Goal: Transaction & Acquisition: Purchase product/service

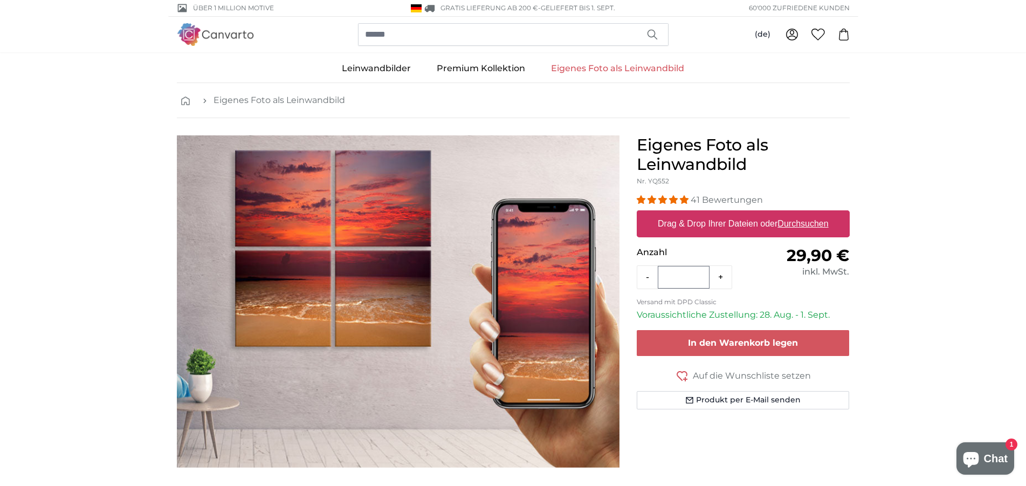
click at [729, 224] on label "Drag & Drop Ihrer Dateien oder Durchsuchen" at bounding box center [742, 224] width 179 height 22
click at [729, 213] on input "Drag & Drop Ihrer Dateien oder Durchsuchen" at bounding box center [743, 211] width 213 height 3
type input "**********"
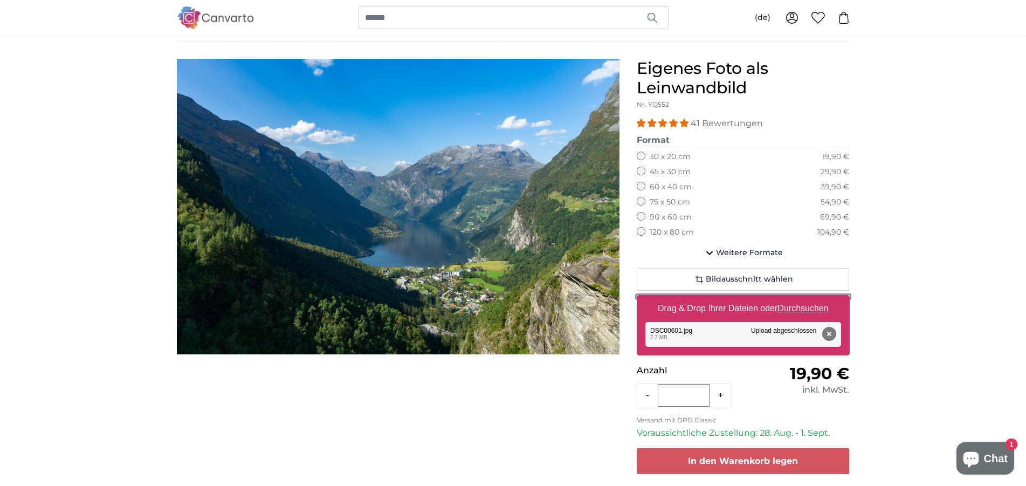
scroll to position [55, 0]
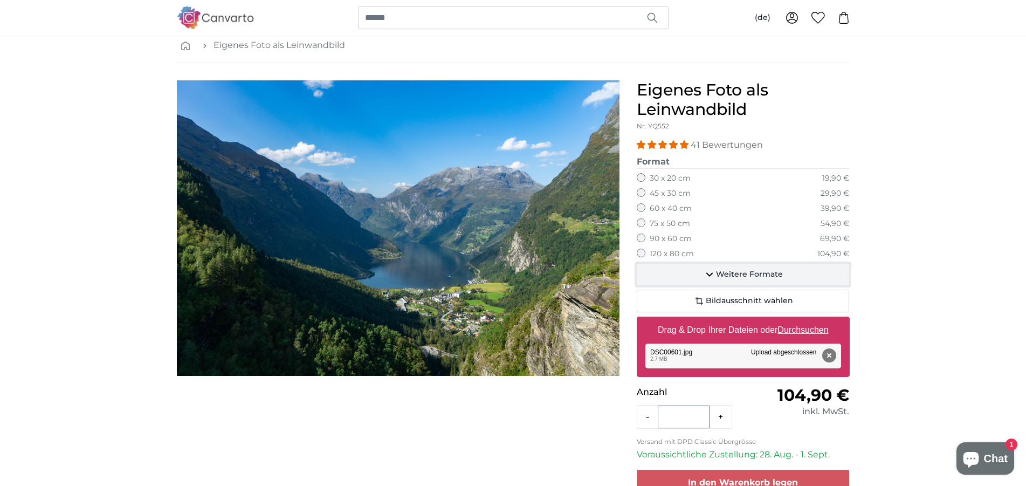
click at [744, 273] on span "Weitere Formate" at bounding box center [749, 274] width 67 height 11
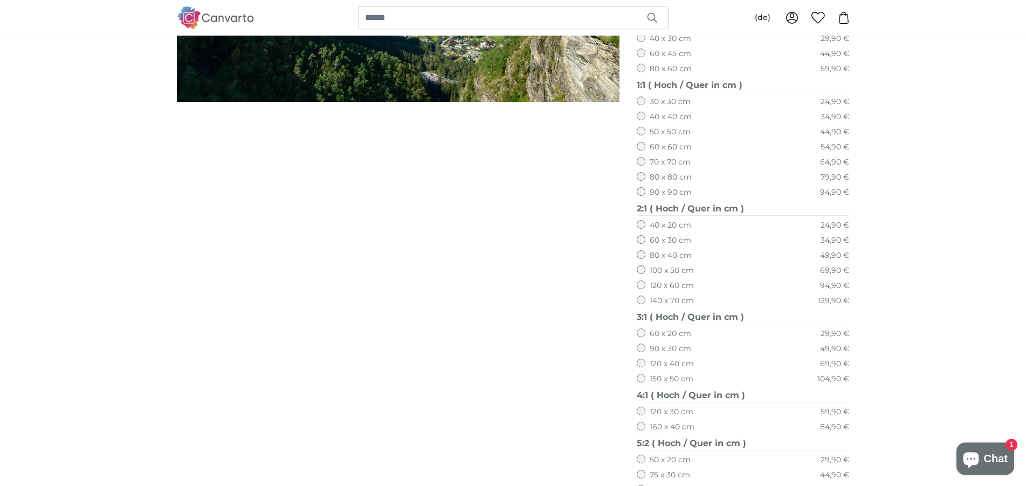
scroll to position [330, 0]
click at [674, 376] on label "150 x 50 cm" at bounding box center [672, 377] width 44 height 11
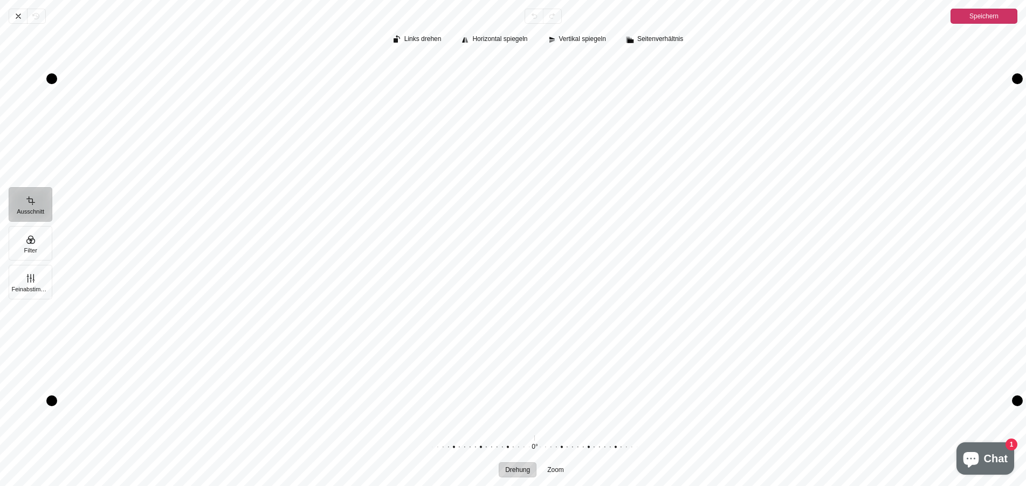
drag, startPoint x: 650, startPoint y: 265, endPoint x: 647, endPoint y: 250, distance: 14.9
click at [647, 250] on div "Pintura" at bounding box center [534, 239] width 965 height 367
drag, startPoint x: 1013, startPoint y: 78, endPoint x: 1017, endPoint y: 55, distance: 23.0
click at [1017, 55] on div "Pintura" at bounding box center [539, 240] width 974 height 376
click at [39, 281] on button "Feinabstimmung" at bounding box center [31, 282] width 44 height 34
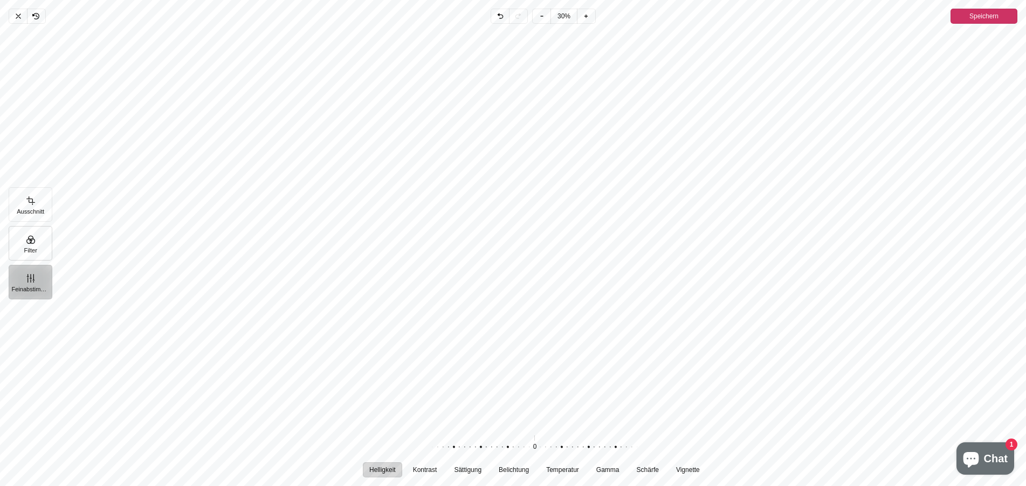
click at [34, 244] on button "Filter" at bounding box center [31, 243] width 44 height 34
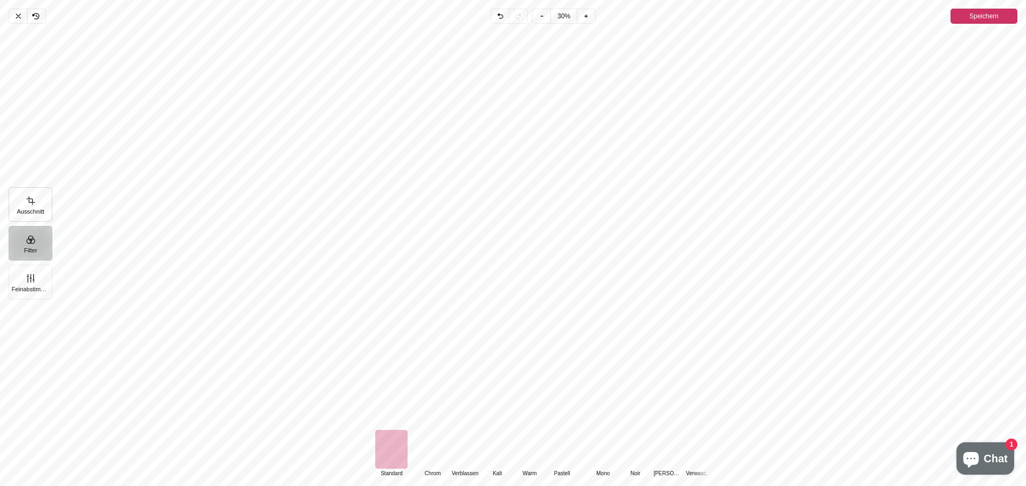
click at [29, 204] on button "Ausschnitt" at bounding box center [31, 204] width 44 height 34
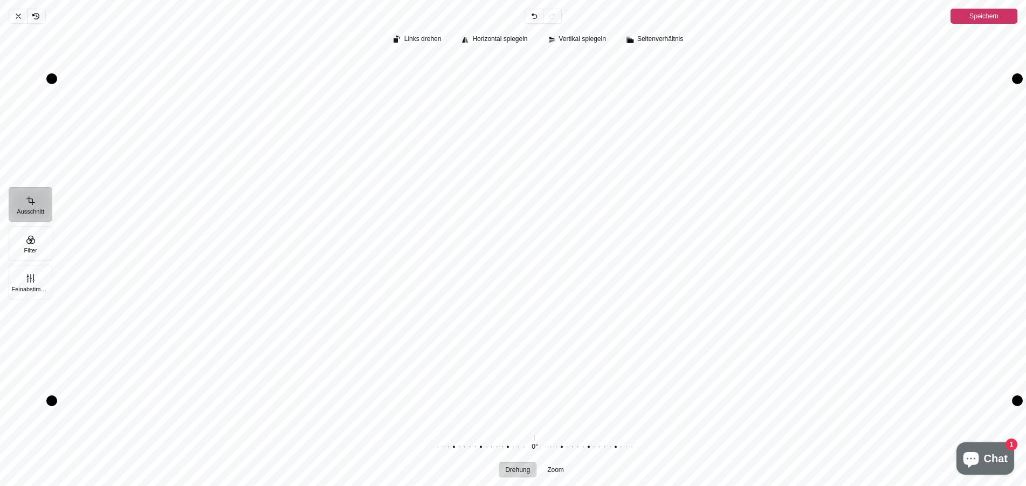
click at [567, 229] on div "Pintura" at bounding box center [534, 239] width 965 height 367
click at [536, 19] on icon "Pintura" at bounding box center [534, 16] width 9 height 9
click at [21, 18] on icon "Pintura" at bounding box center [18, 16] width 9 height 9
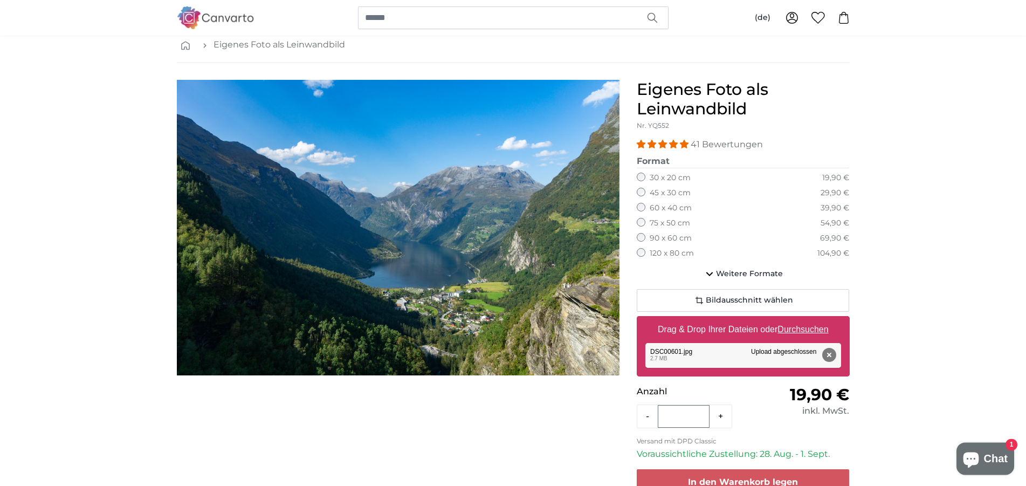
scroll to position [55, 0]
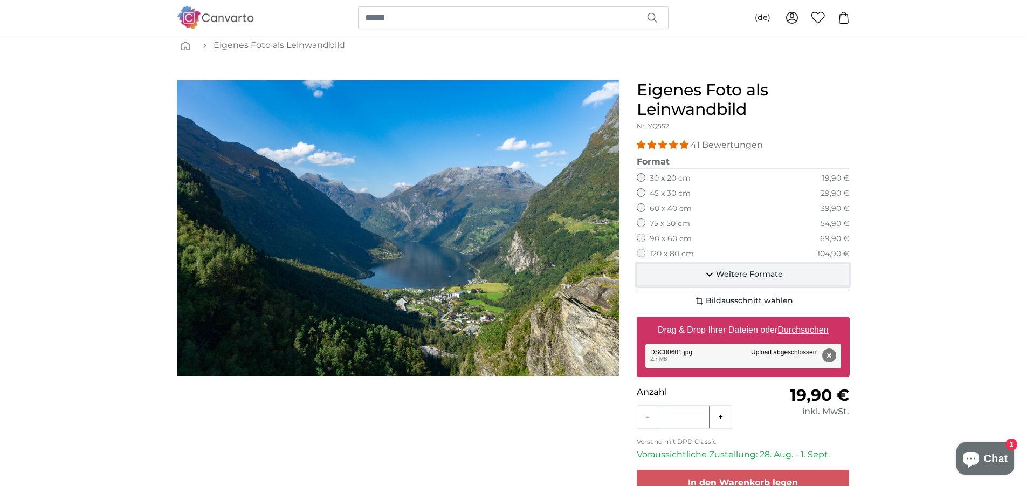
click at [736, 271] on span "Weitere Formate" at bounding box center [749, 274] width 67 height 11
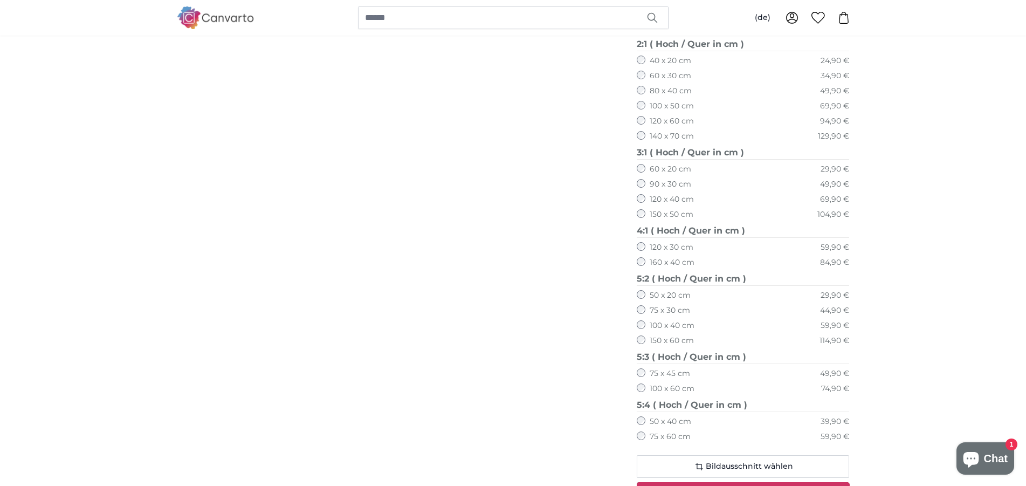
scroll to position [495, 0]
click at [673, 392] on fieldset "5:3 ( [PERSON_NAME] / Quer in cm ) 75 x 45 cm 49,90 € 100 x 60 cm 74,90 €" at bounding box center [743, 373] width 213 height 48
click at [675, 386] on label "100 x 60 cm" at bounding box center [672, 387] width 45 height 11
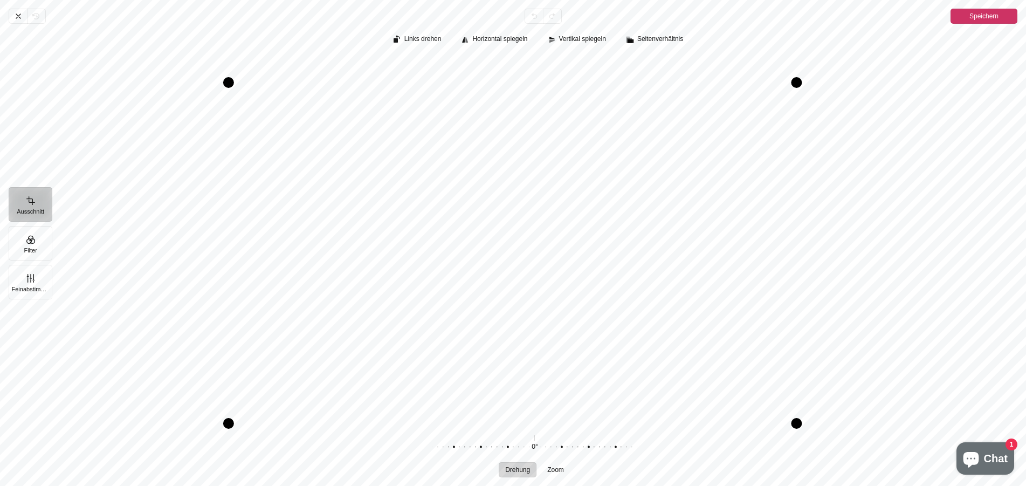
drag, startPoint x: 839, startPoint y: 56, endPoint x: 797, endPoint y: 86, distance: 51.6
click at [797, 86] on div "Pintura" at bounding box center [796, 82] width 11 height 11
drag, startPoint x: 797, startPoint y: 86, endPoint x: 880, endPoint y: 61, distance: 86.1
click at [880, 61] on div "Pintura" at bounding box center [534, 239] width 965 height 367
drag, startPoint x: 480, startPoint y: 58, endPoint x: 487, endPoint y: 97, distance: 40.0
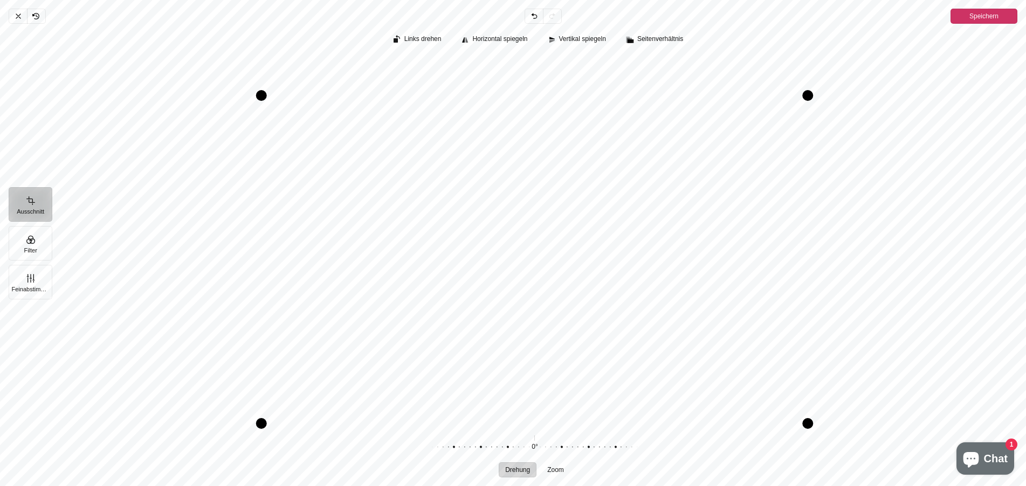
click at [487, 97] on div "Drag top" at bounding box center [534, 95] width 547 height 11
click at [554, 472] on span "Zoom" at bounding box center [555, 469] width 17 height 6
drag, startPoint x: 538, startPoint y: 440, endPoint x: 554, endPoint y: 440, distance: 15.6
click at [554, 440] on div "16% Zurücksetzen" at bounding box center [534, 447] width 207 height 30
drag, startPoint x: 534, startPoint y: 436, endPoint x: 549, endPoint y: 438, distance: 14.6
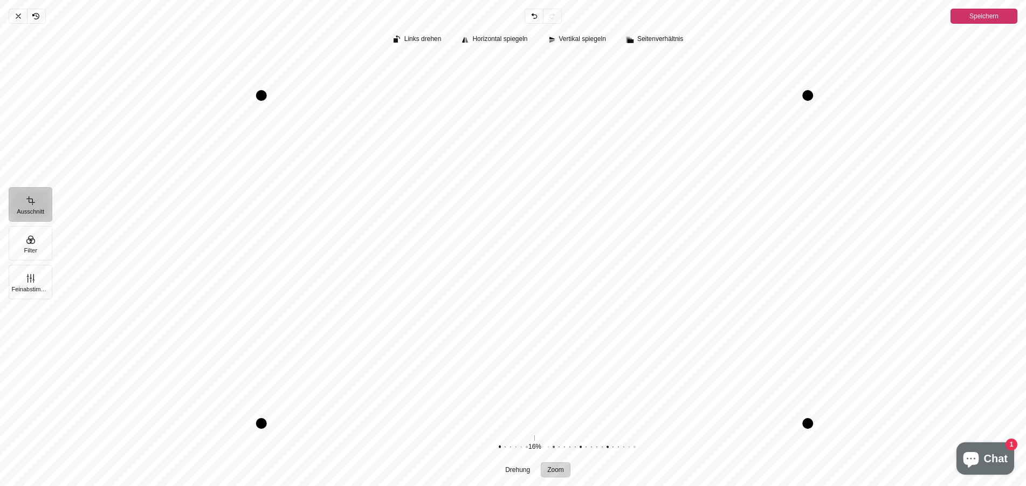
click at [549, 438] on div "16% Zurücksetzen" at bounding box center [534, 447] width 207 height 30
drag, startPoint x: 530, startPoint y: 448, endPoint x: 515, endPoint y: 446, distance: 15.8
click at [515, 446] on div "Pintura" at bounding box center [586, 447] width 207 height 30
click at [597, 288] on div "Pintura" at bounding box center [534, 239] width 965 height 367
click at [480, 445] on div "Pintura" at bounding box center [421, 447] width 207 height 30
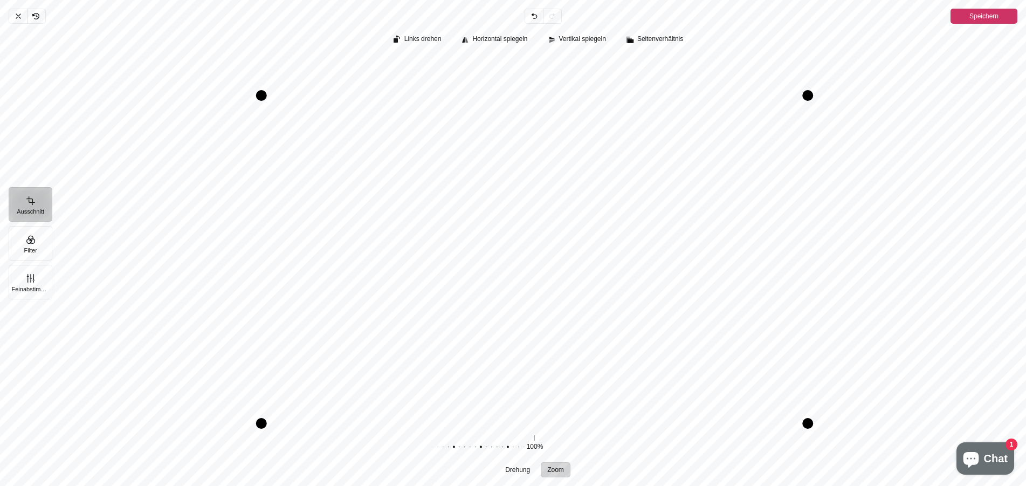
click at [454, 444] on div "Pintura" at bounding box center [421, 447] width 207 height 30
drag, startPoint x: 597, startPoint y: 277, endPoint x: 598, endPoint y: 287, distance: 9.8
click at [598, 287] on div "Pintura" at bounding box center [534, 239] width 965 height 367
click at [979, 16] on span "Speichern" at bounding box center [983, 16] width 29 height 13
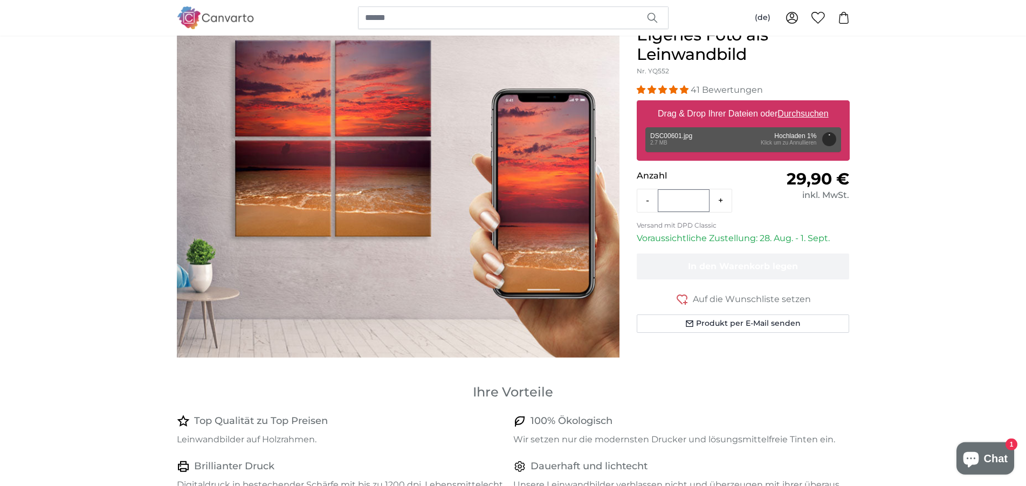
scroll to position [55, 0]
